Goal: Information Seeking & Learning: Learn about a topic

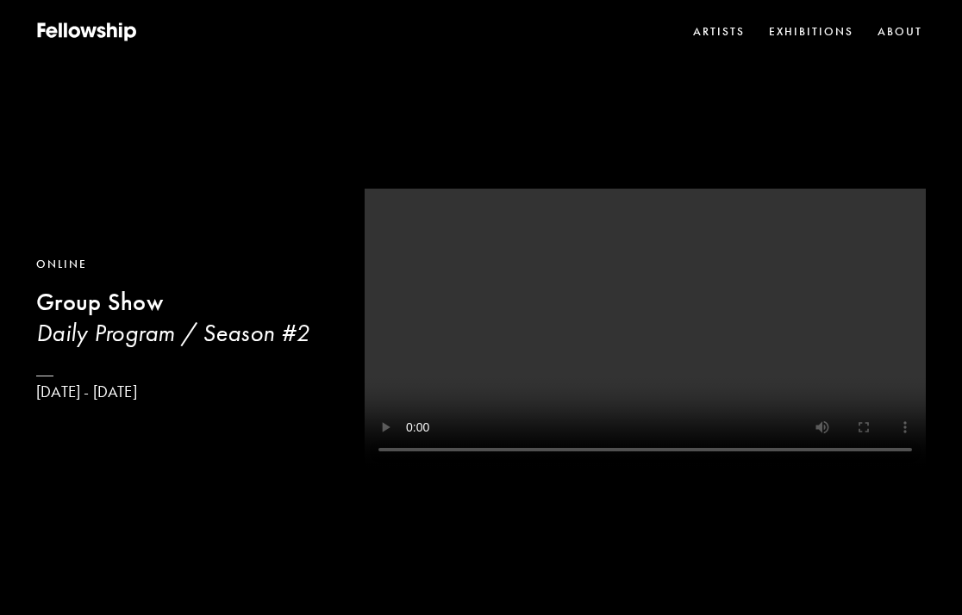
scroll to position [0, 13]
click at [796, 38] on link "Exhibitions" at bounding box center [810, 31] width 91 height 25
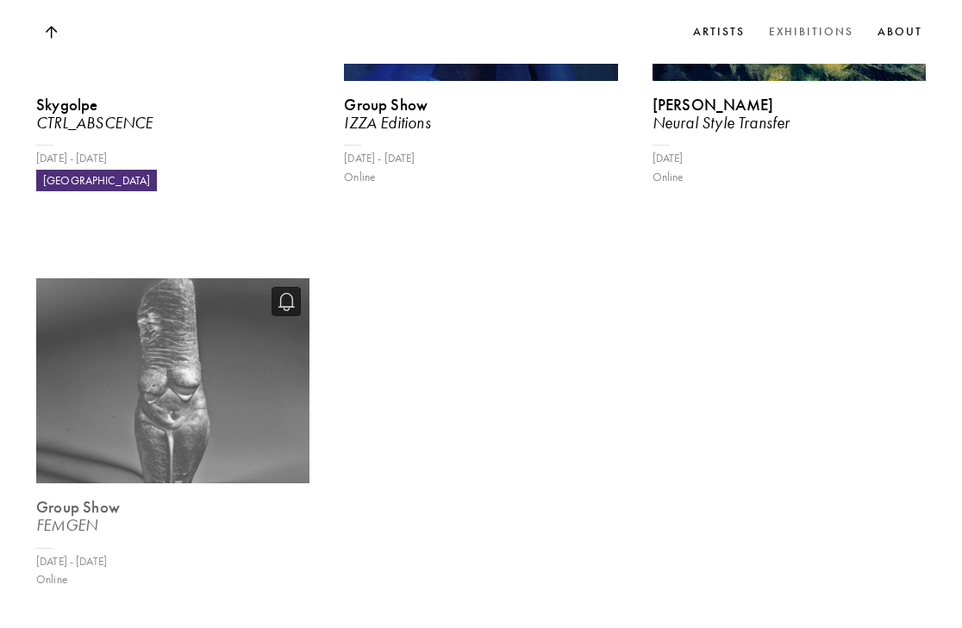
scroll to position [1310, 0]
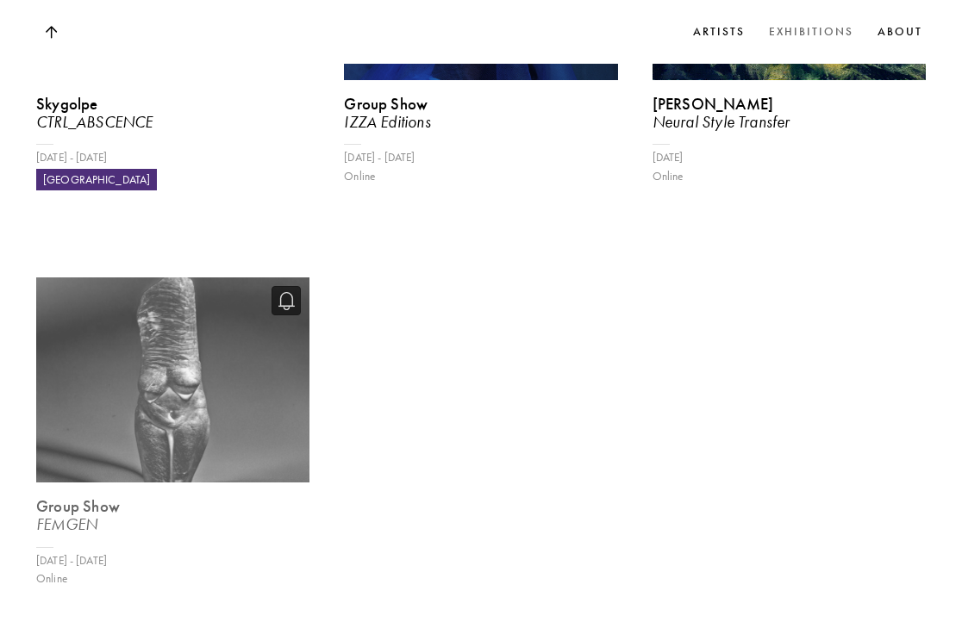
click at [97, 515] on icon "FEMGEN" at bounding box center [66, 524] width 61 height 19
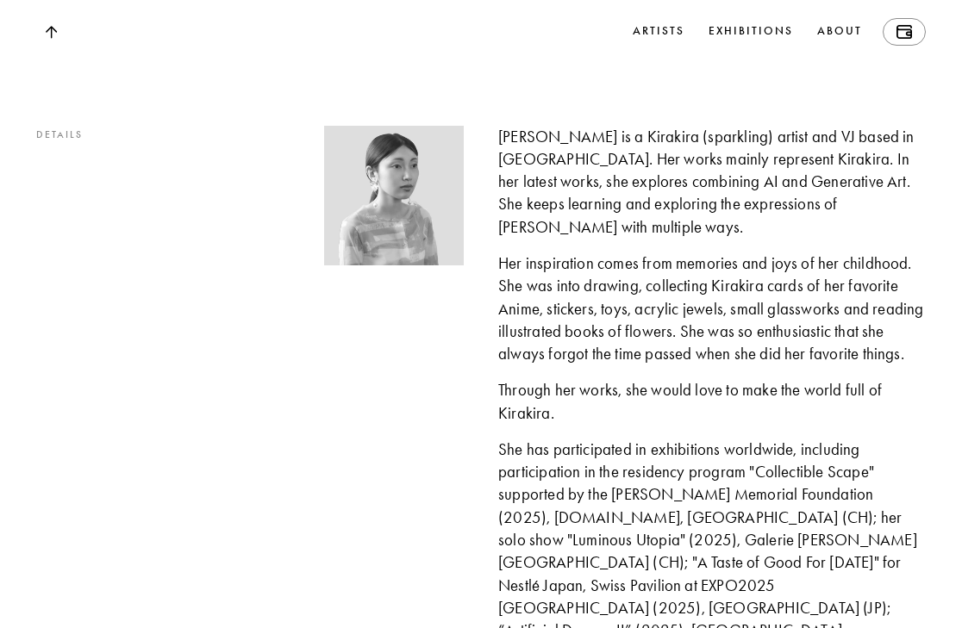
scroll to position [9552, 0]
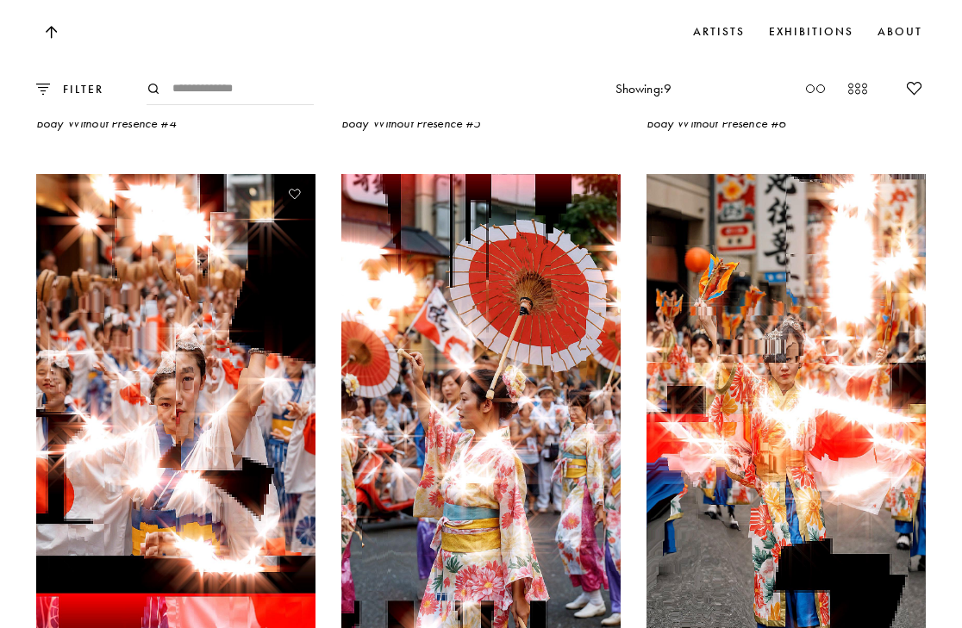
scroll to position [2937, 0]
